Goal: Task Accomplishment & Management: Complete application form

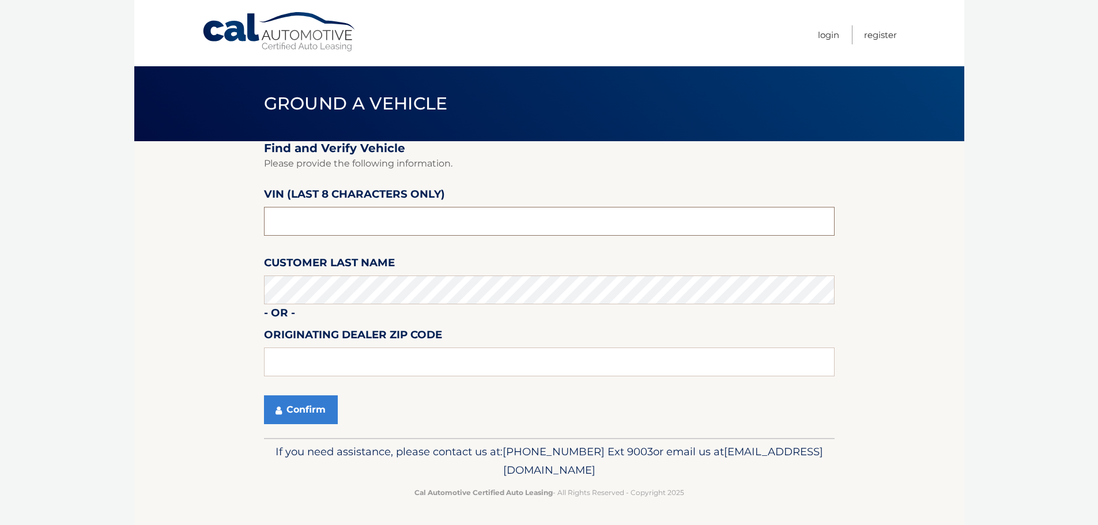
click at [384, 226] on input "text" at bounding box center [549, 221] width 570 height 29
type input "NC542144"
click at [290, 417] on button "Confirm" at bounding box center [301, 409] width 74 height 29
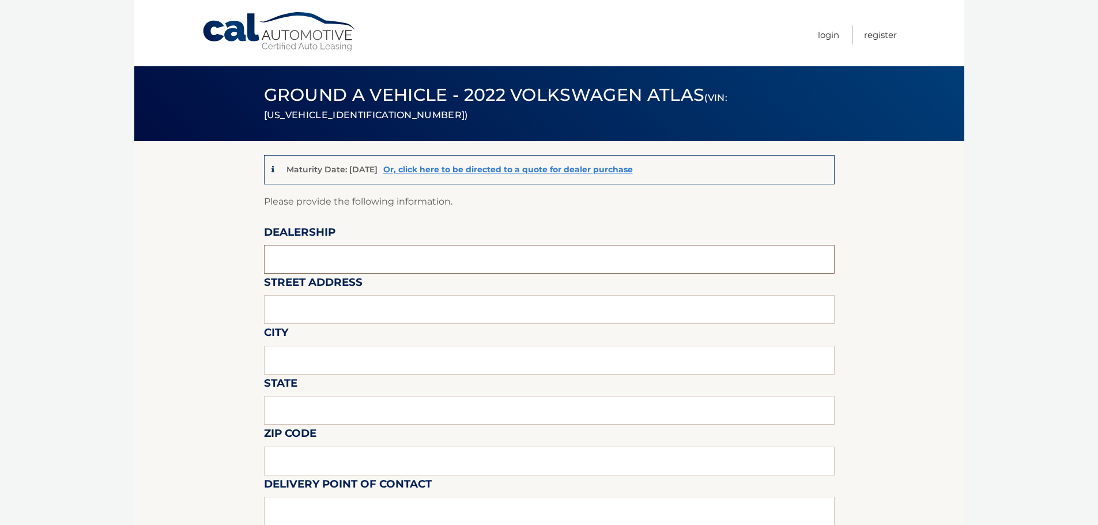
click at [337, 245] on input "text" at bounding box center [549, 259] width 570 height 29
type input "[PERSON_NAME] VOLVO CARS COCONUT CREEK"
type input "[STREET_ADDRESS]"
type input "[GEOGRAPHIC_DATA]"
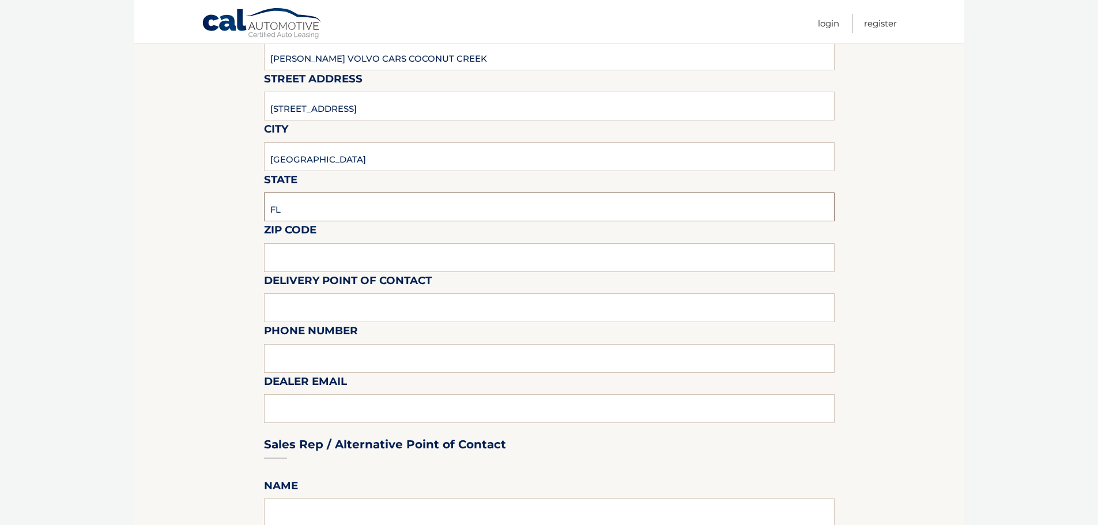
scroll to position [230, 0]
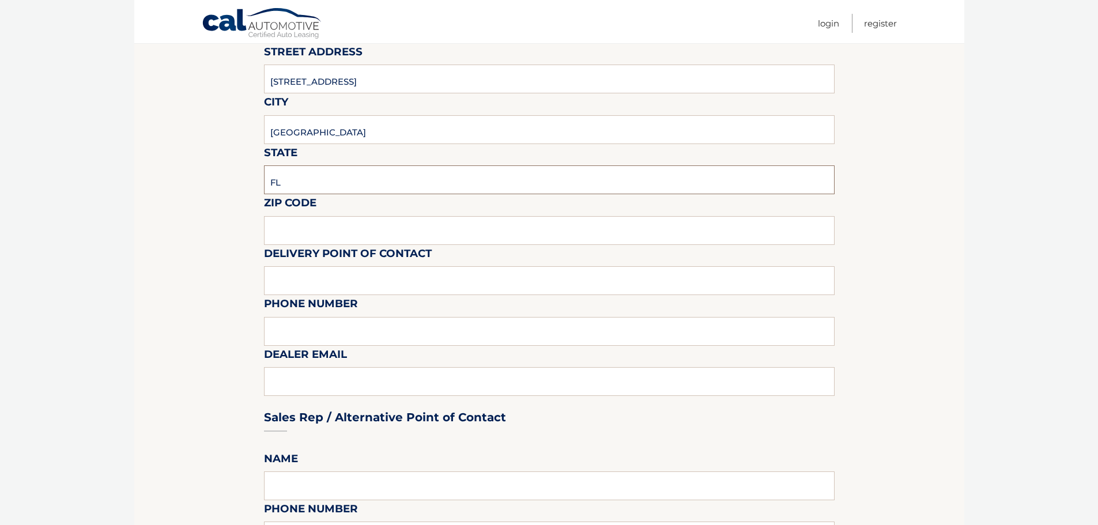
type input "FL"
type input "33073"
type input "VOLVO SALES FRONT DESK"
type input "9545903760"
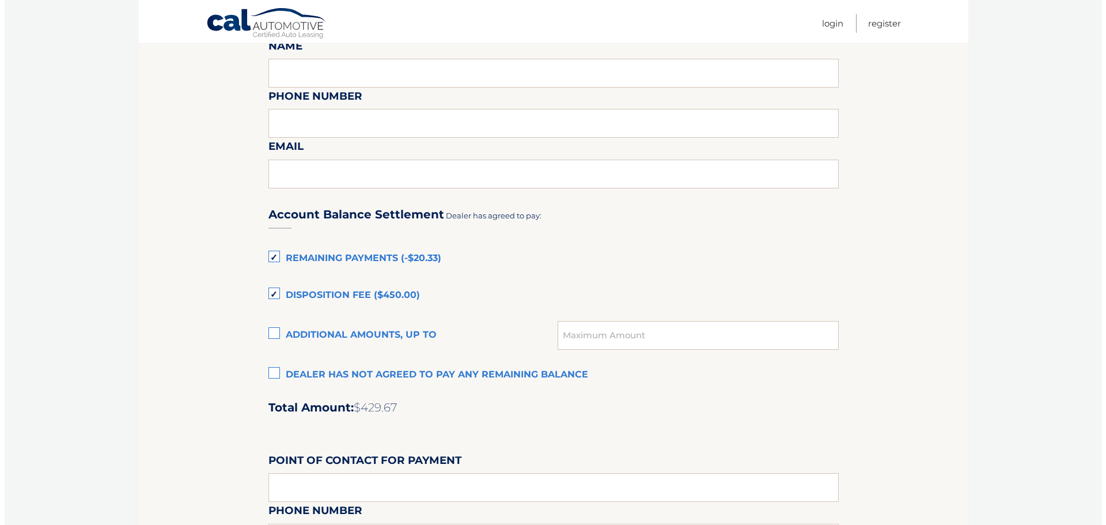
scroll to position [749, 0]
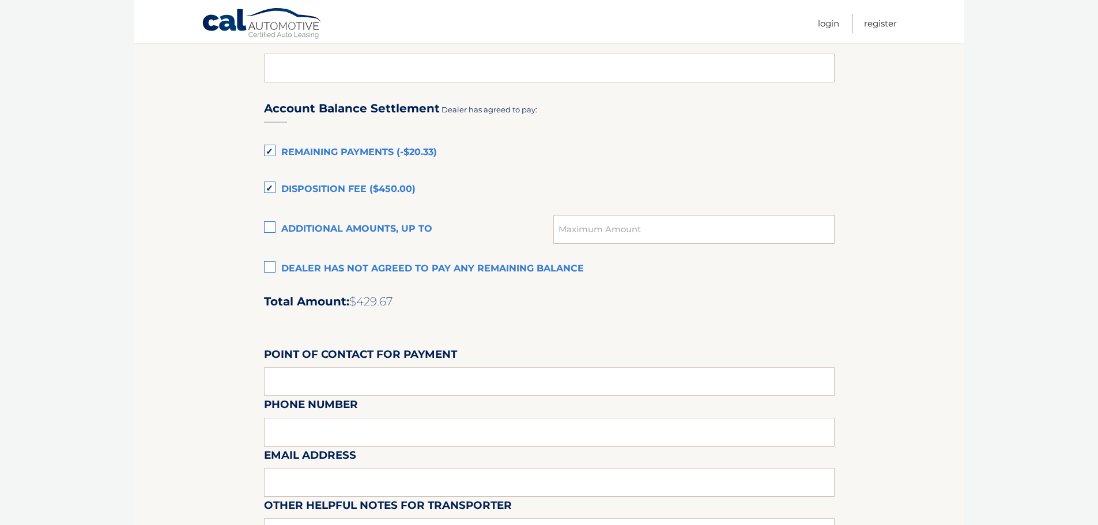
type input "[EMAIL_ADDRESS][DOMAIN_NAME]"
click at [269, 267] on label "Dealer has not agreed to pay any remaining balance" at bounding box center [549, 269] width 570 height 23
click at [0, 0] on input "Dealer has not agreed to pay any remaining balance" at bounding box center [0, 0] width 0 height 0
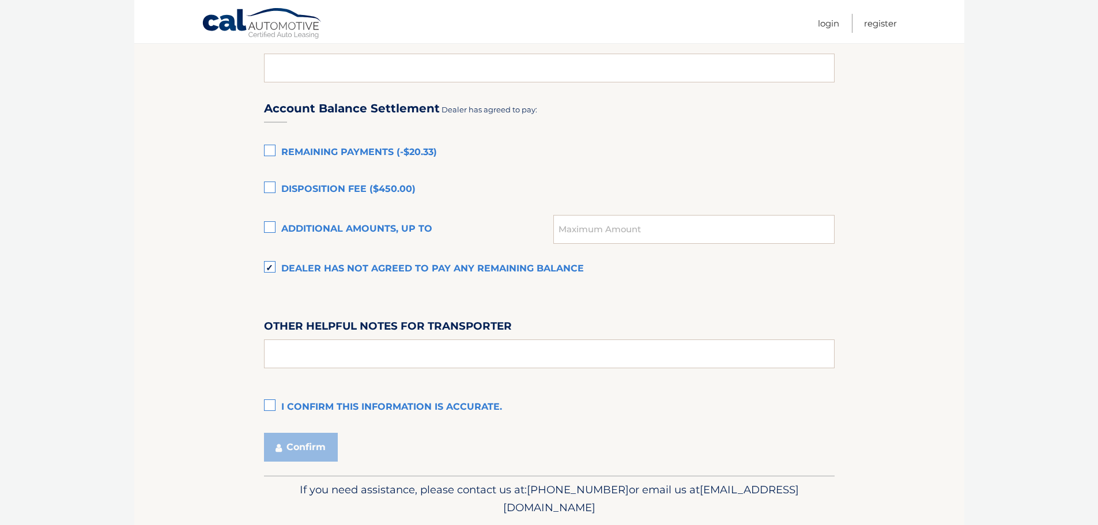
click at [274, 402] on label "I confirm this information is accurate." at bounding box center [549, 407] width 570 height 23
click at [0, 0] on input "I confirm this information is accurate." at bounding box center [0, 0] width 0 height 0
click at [297, 448] on button "Confirm" at bounding box center [301, 447] width 74 height 29
